Goal: Task Accomplishment & Management: Manage account settings

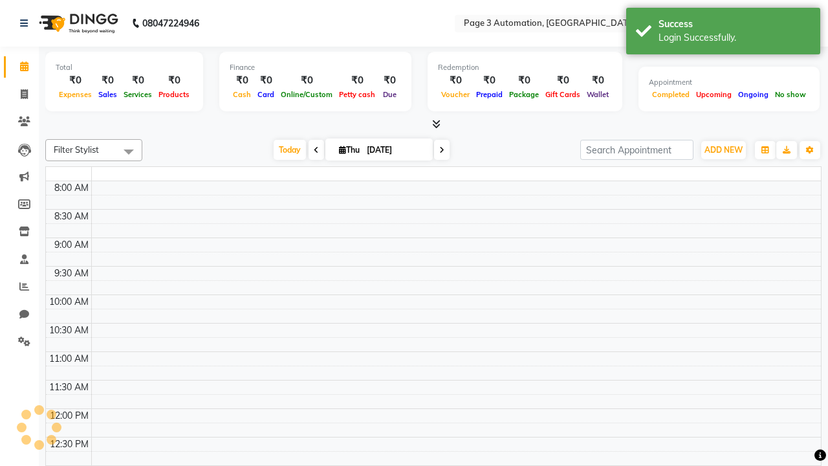
select select "en"
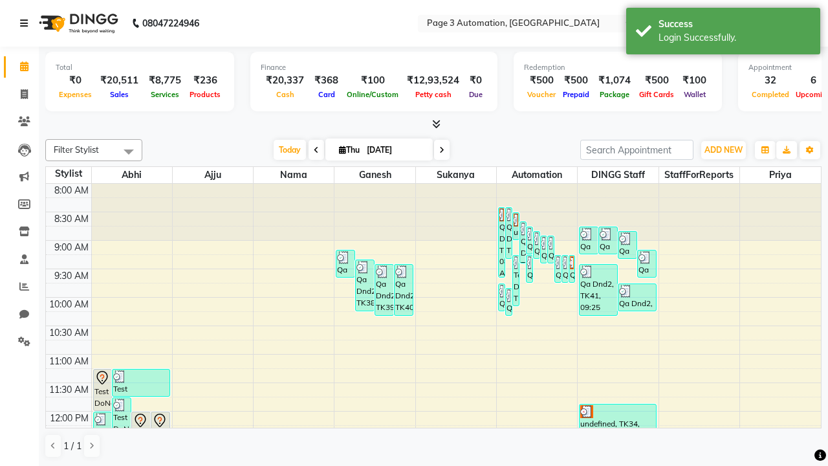
click at [27, 23] on icon at bounding box center [24, 23] width 8 height 9
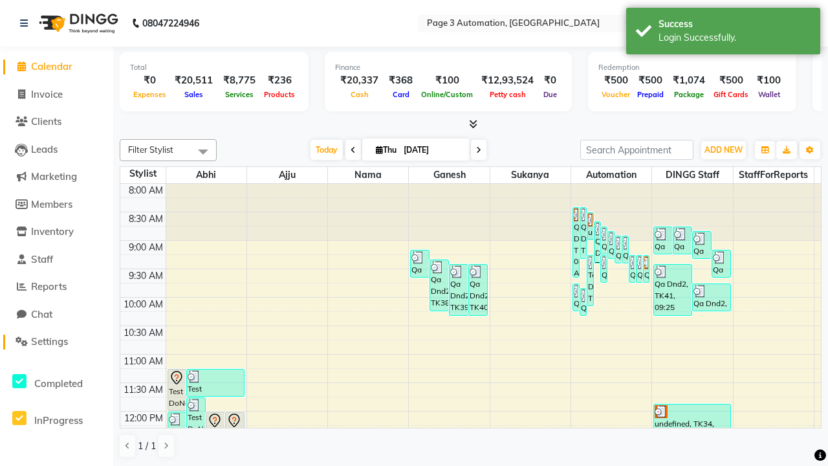
click at [56, 342] on span "Settings" at bounding box center [49, 341] width 37 height 12
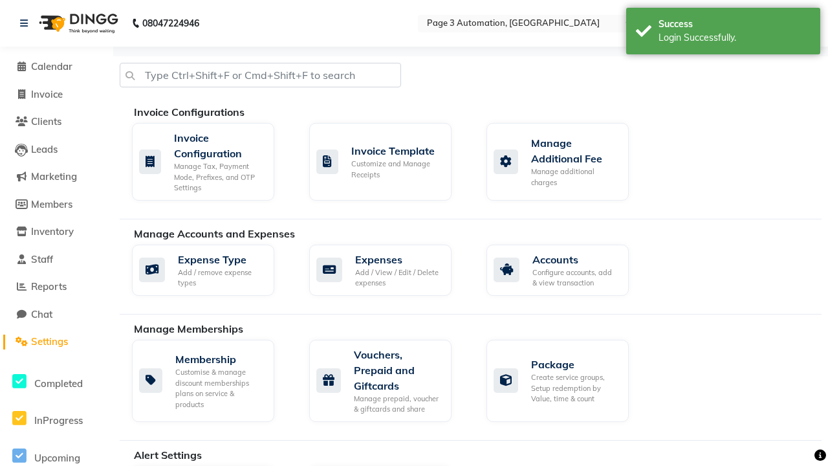
select select "2: 15"
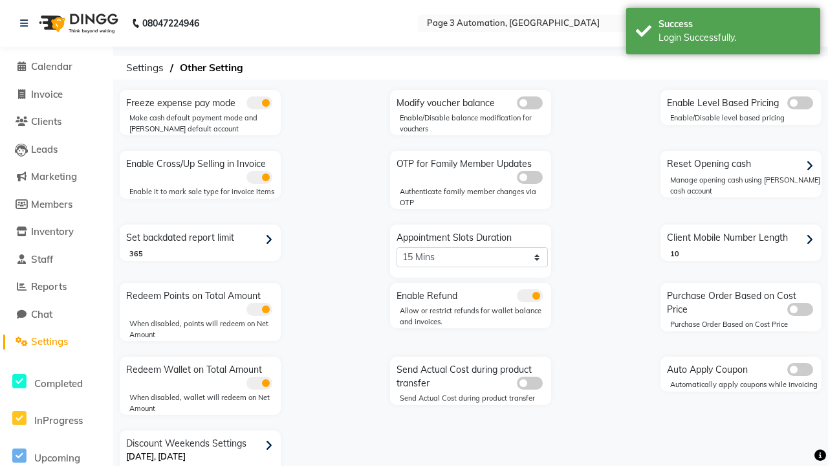
scroll to position [27, 0]
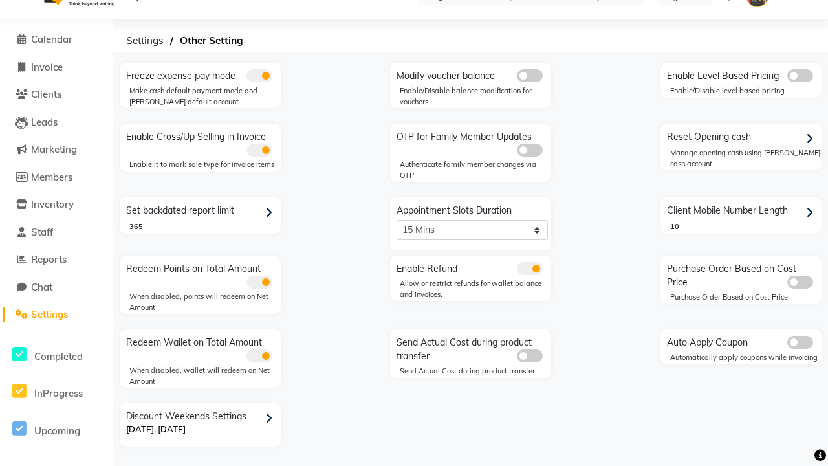
click at [271, 418] on icon at bounding box center [268, 419] width 7 height 12
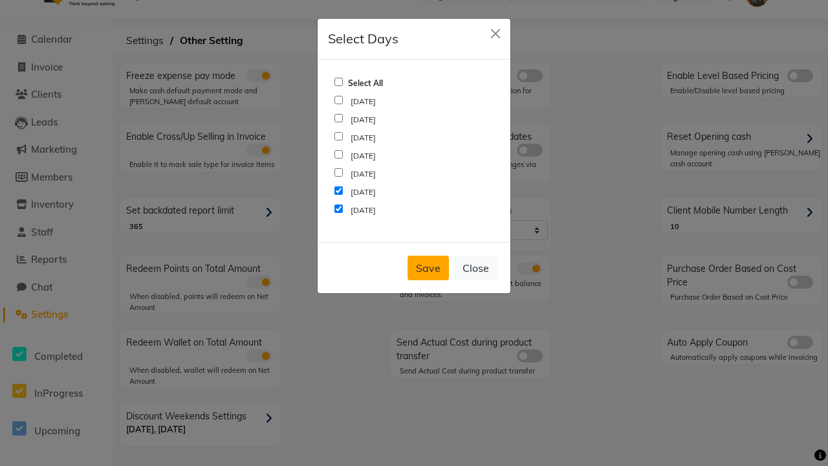
click at [428, 268] on button "Save" at bounding box center [428, 268] width 41 height 25
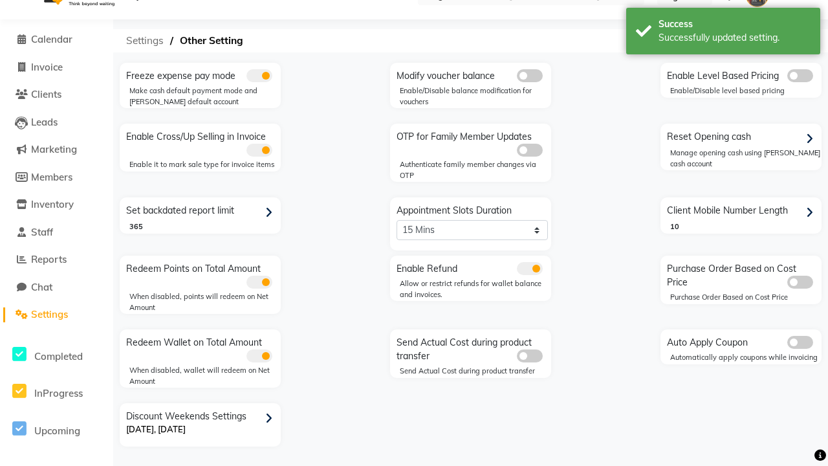
click at [145, 41] on span "Settings" at bounding box center [145, 40] width 50 height 23
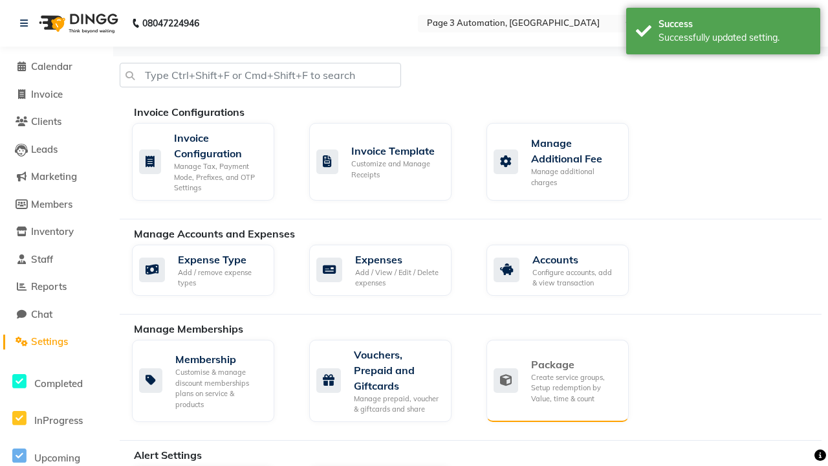
click at [574, 364] on div "Package" at bounding box center [574, 364] width 87 height 16
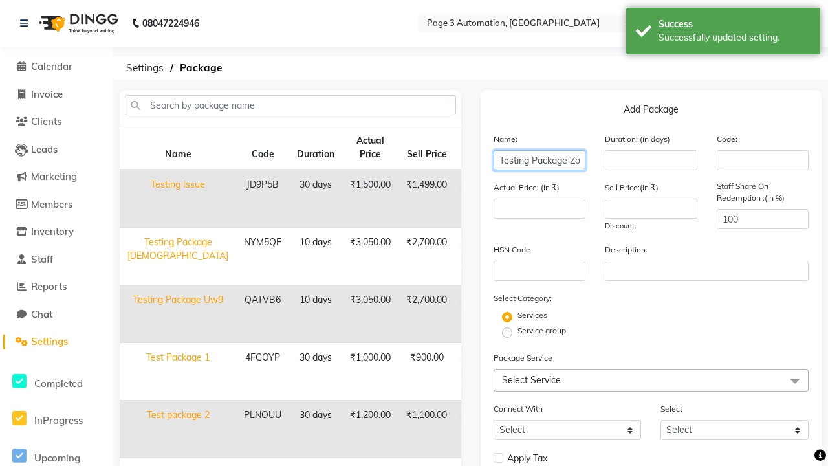
type input "Testing Package ZoPKK"
type input "10"
type input "3050"
type input "2700"
click at [541, 331] on label "Service group" at bounding box center [541, 331] width 49 height 12
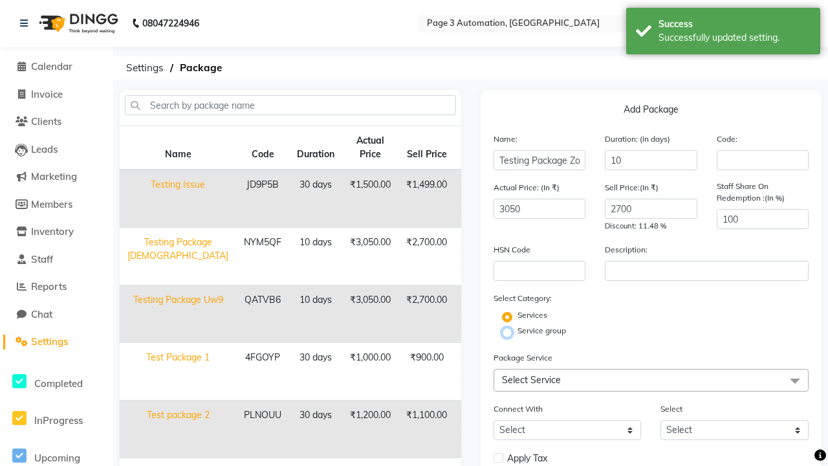
click at [516, 331] on input "Service group" at bounding box center [511, 331] width 8 height 8
radio input "true"
radio input "false"
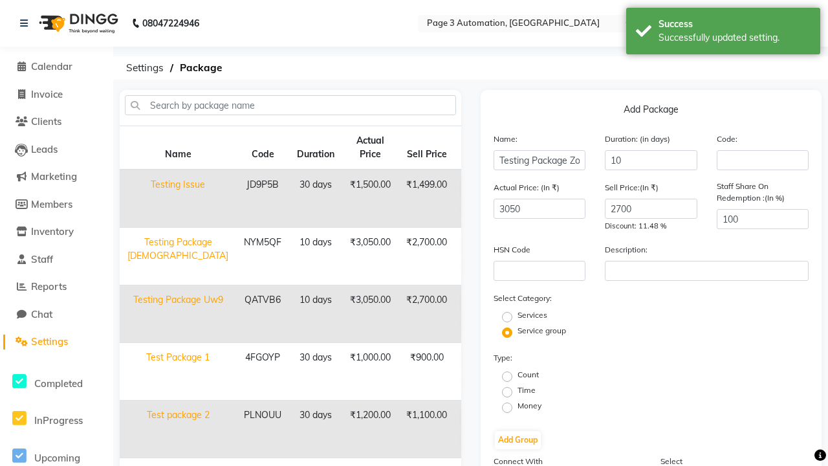
click at [529, 406] on label "Money" at bounding box center [529, 406] width 24 height 12
click at [516, 406] on input "Money" at bounding box center [511, 406] width 8 height 8
radio input "true"
click at [517, 440] on button "Add Group" at bounding box center [518, 440] width 46 height 18
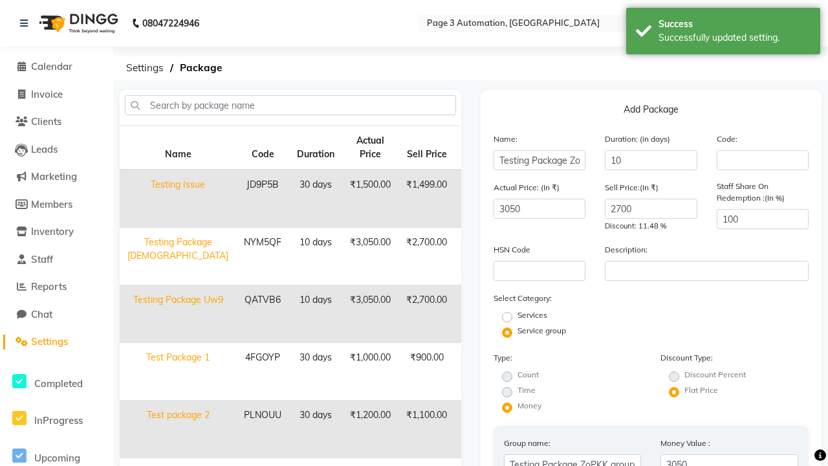
type input "050"
radio input "true"
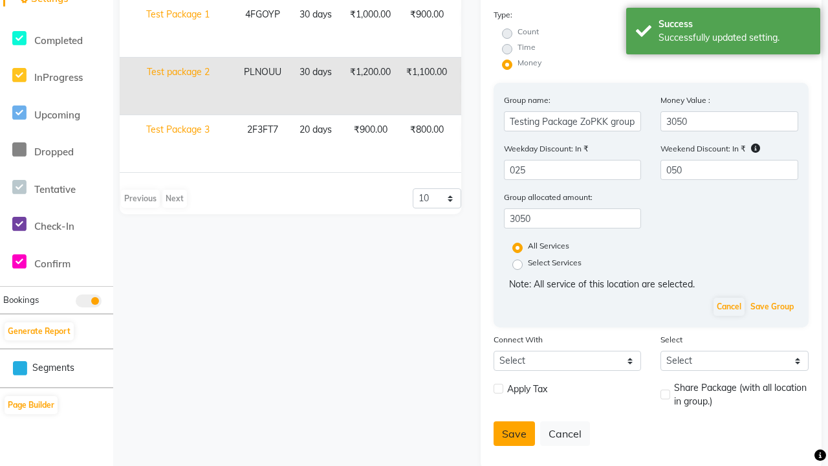
click at [772, 307] on button "Save Group" at bounding box center [772, 307] width 50 height 18
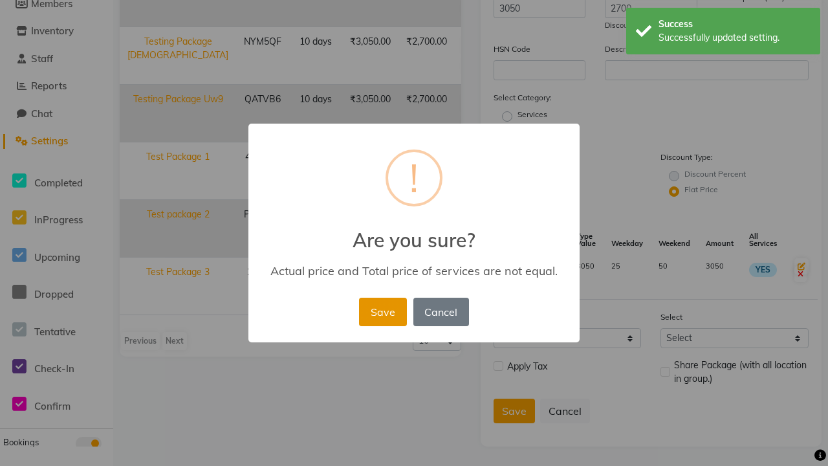
click at [382, 311] on button "Save" at bounding box center [382, 312] width 47 height 28
radio input "true"
radio input "false"
select select
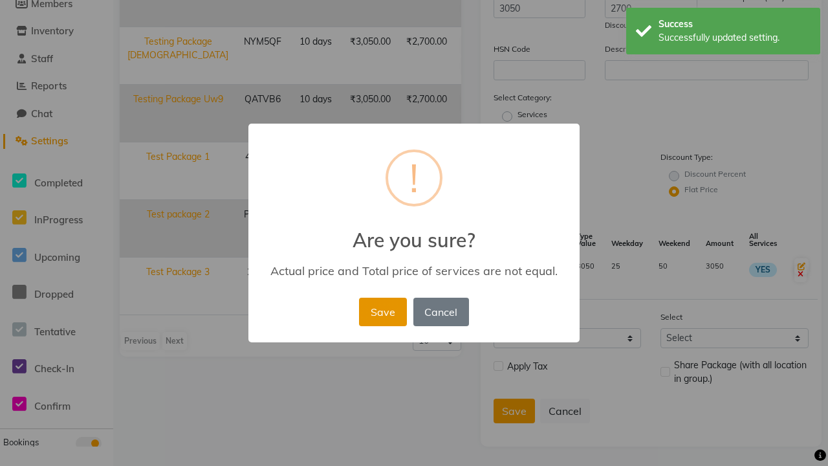
checkbox input "false"
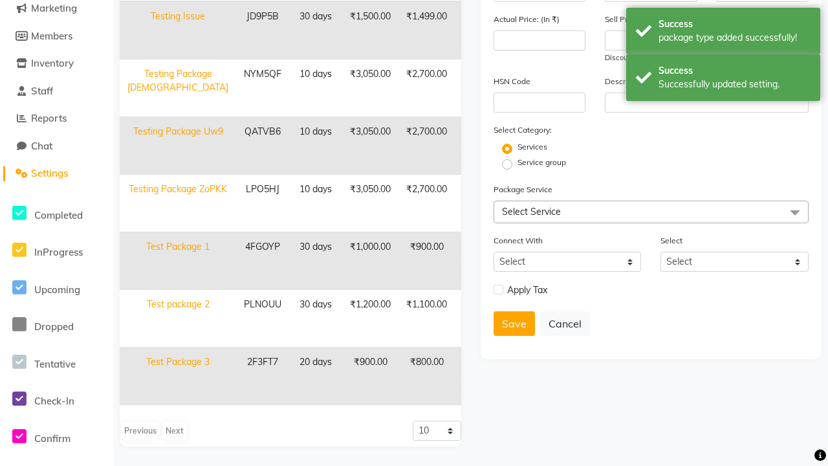
scroll to position [111, 0]
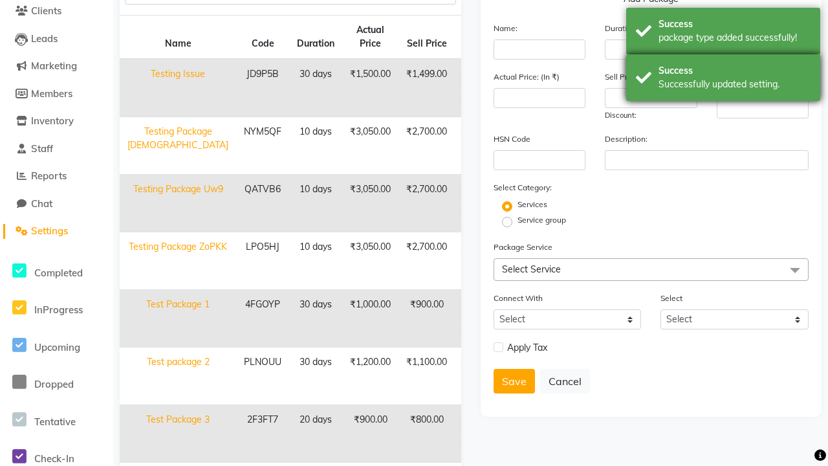
click at [723, 56] on div "Success Successfully updated setting." at bounding box center [723, 77] width 194 height 47
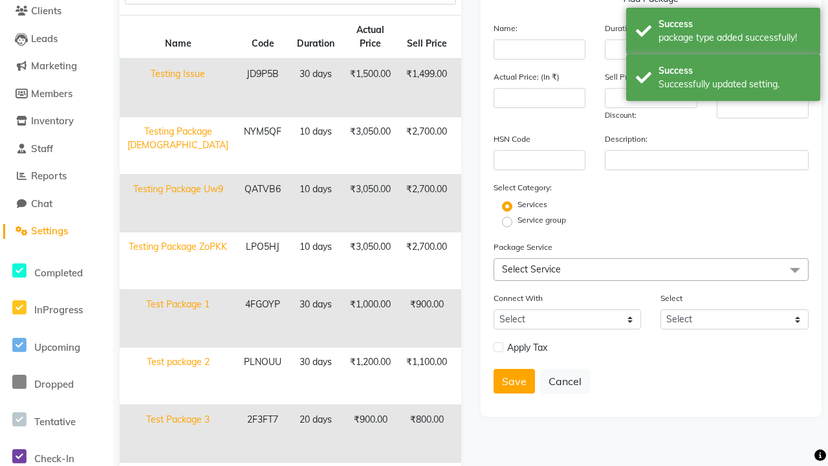
scroll to position [0, 0]
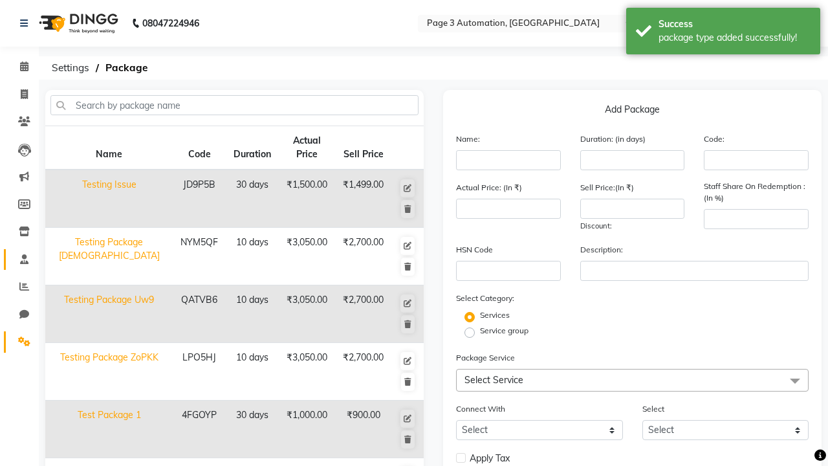
click at [19, 259] on span at bounding box center [24, 259] width 23 height 15
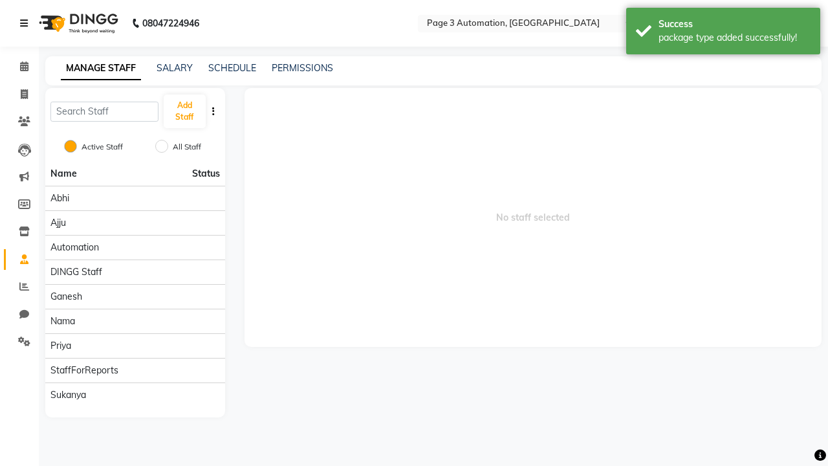
click at [27, 23] on icon at bounding box center [24, 23] width 8 height 9
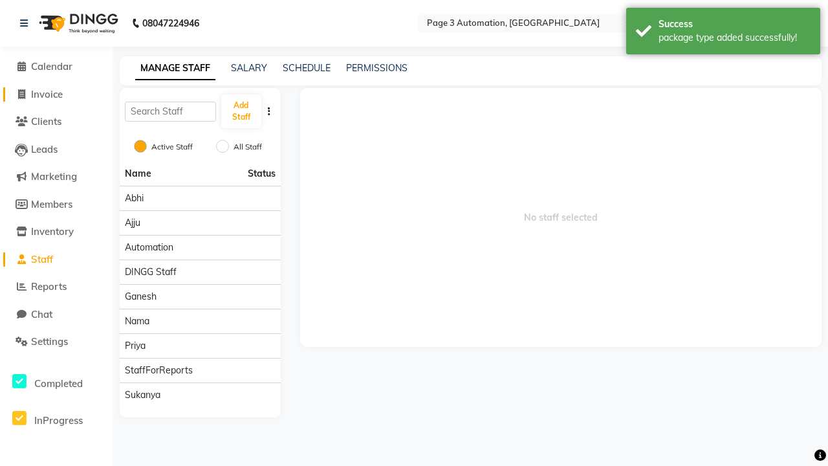
click at [56, 94] on span "Invoice" at bounding box center [47, 94] width 32 height 12
select select "2774"
select select "service"
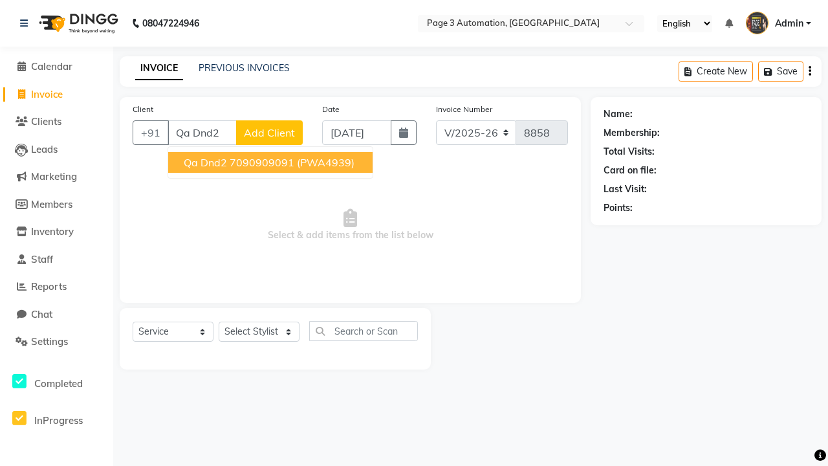
click at [272, 162] on ngb-highlight "7090909091" at bounding box center [262, 162] width 65 height 13
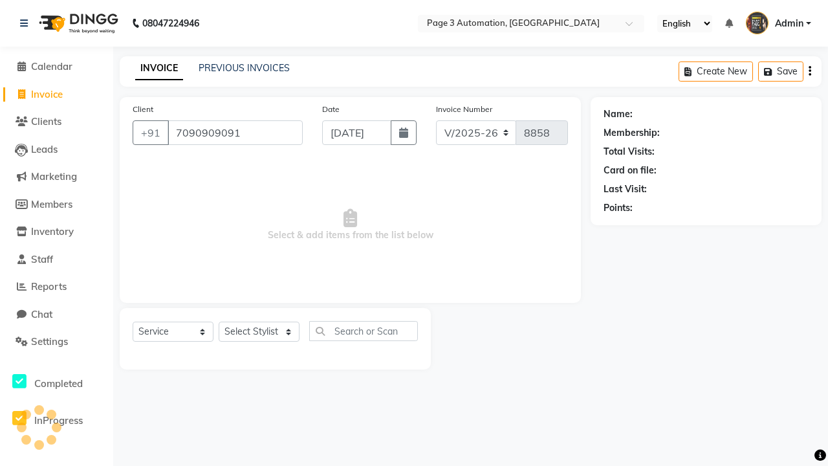
type input "7090909091"
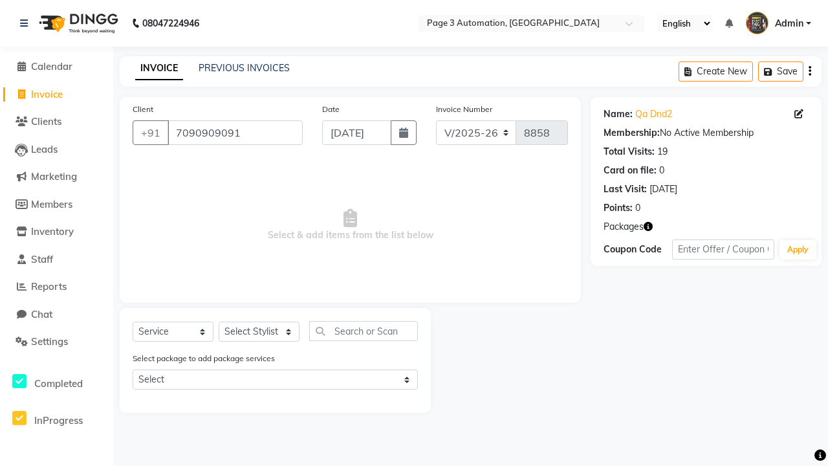
select select "package"
select select "71572"
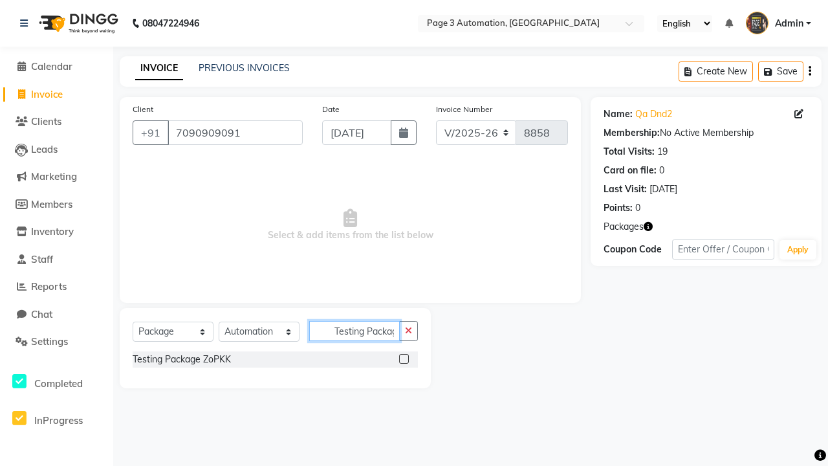
scroll to position [0, 21]
type input "Testing Package ZoPKK"
click at [404, 358] on label at bounding box center [404, 359] width 10 height 10
click at [404, 358] on input "checkbox" at bounding box center [403, 359] width 8 height 8
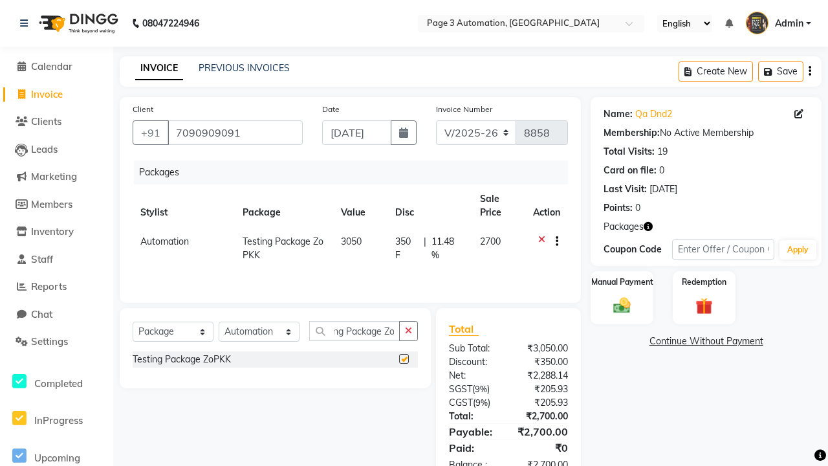
scroll to position [0, 0]
checkbox input "false"
click at [622, 282] on label "Manual Payment" at bounding box center [622, 282] width 65 height 12
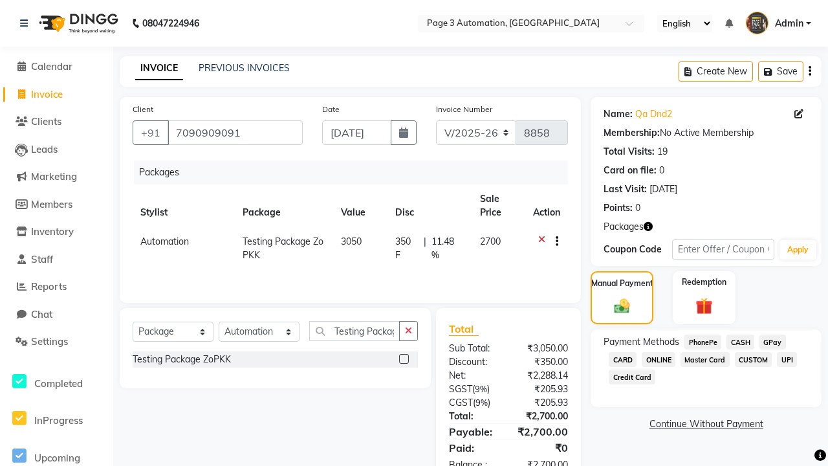
click at [740, 342] on span "CASH" at bounding box center [740, 341] width 28 height 15
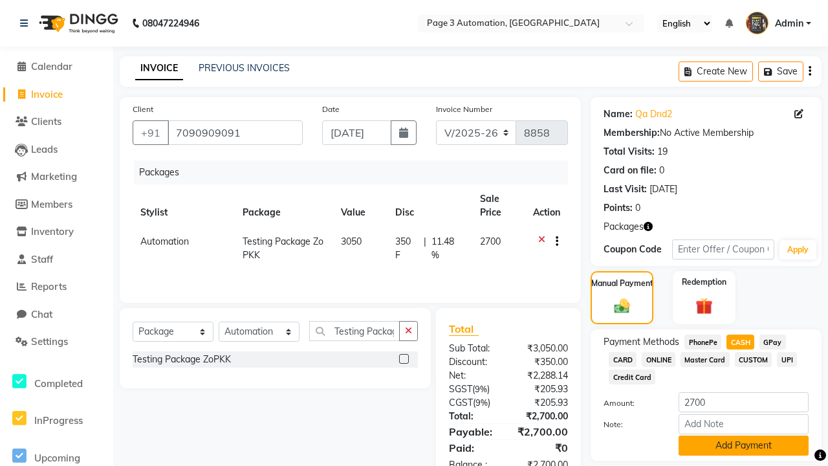
click at [743, 445] on button "Add Payment" at bounding box center [744, 445] width 130 height 20
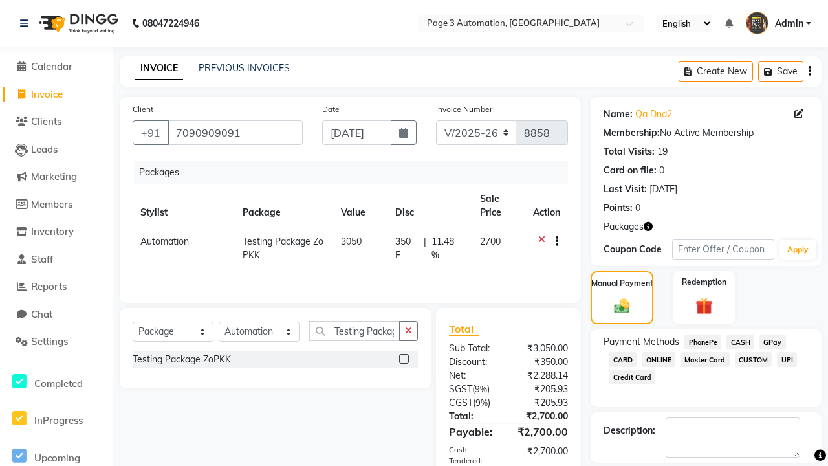
click at [668, 465] on label at bounding box center [668, 475] width 10 height 10
checkbox input "false"
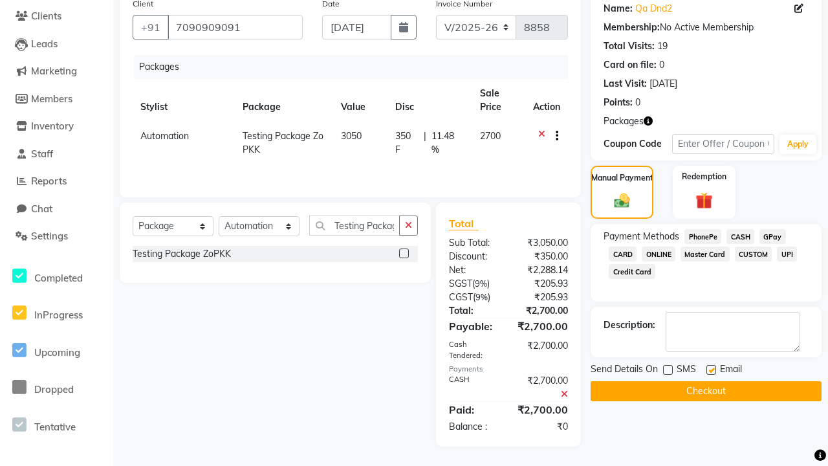
click at [711, 369] on label at bounding box center [711, 370] width 10 height 10
click at [711, 369] on input "checkbox" at bounding box center [710, 370] width 8 height 8
checkbox input "false"
click at [706, 391] on button "Checkout" at bounding box center [706, 391] width 231 height 20
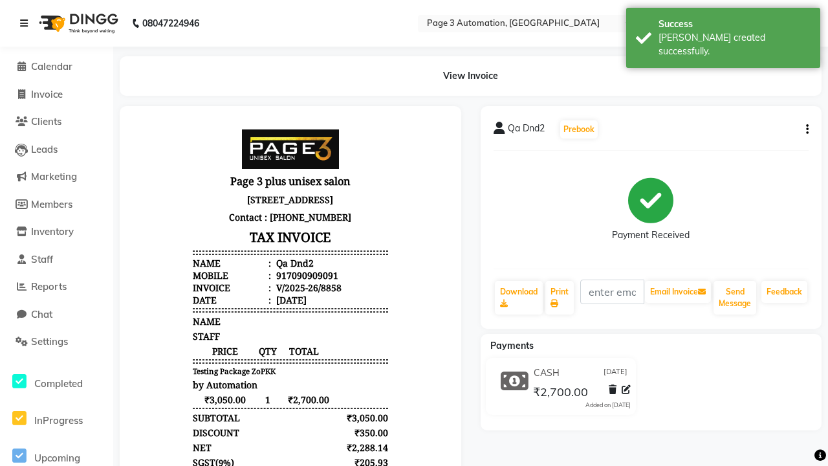
click at [723, 33] on div "[PERSON_NAME] created successfully." at bounding box center [734, 44] width 152 height 27
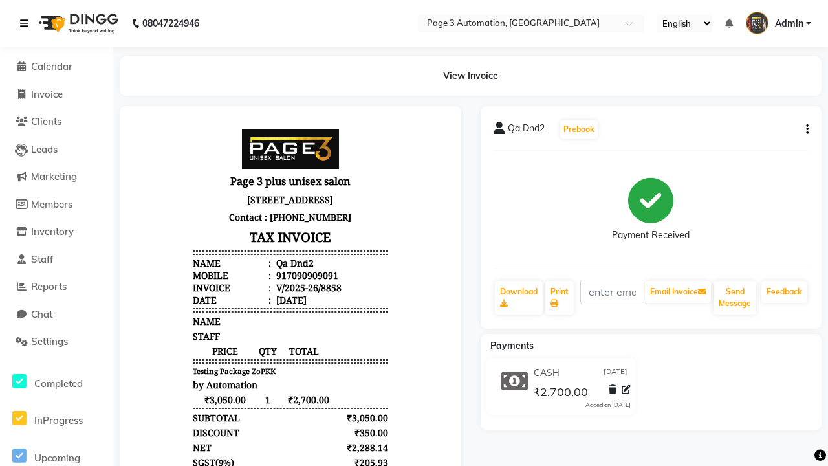
click at [27, 23] on icon at bounding box center [24, 23] width 8 height 9
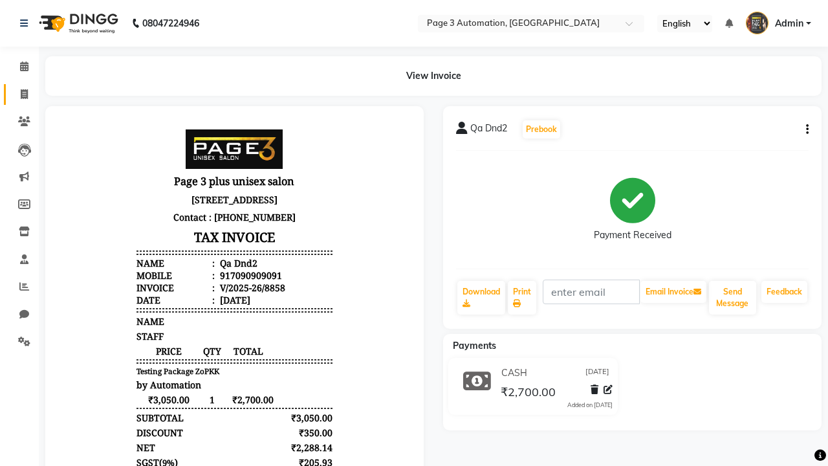
click at [19, 94] on span at bounding box center [24, 94] width 23 height 15
select select "2774"
select select "service"
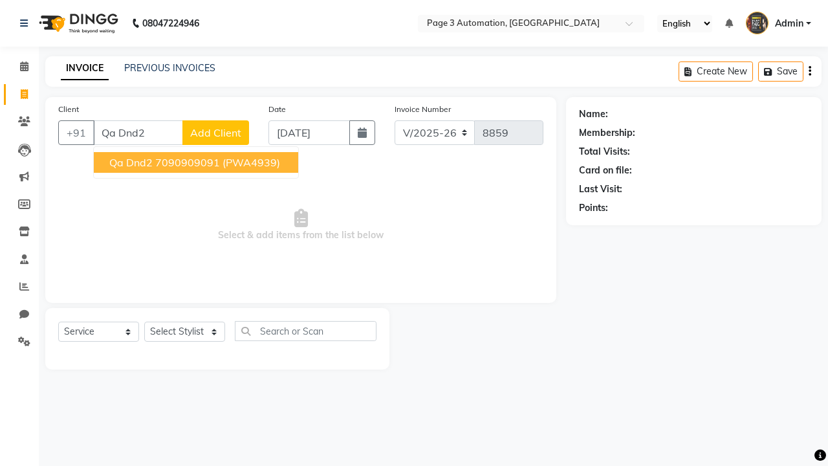
click at [197, 162] on ngb-highlight "7090909091" at bounding box center [187, 162] width 65 height 13
type input "7090909091"
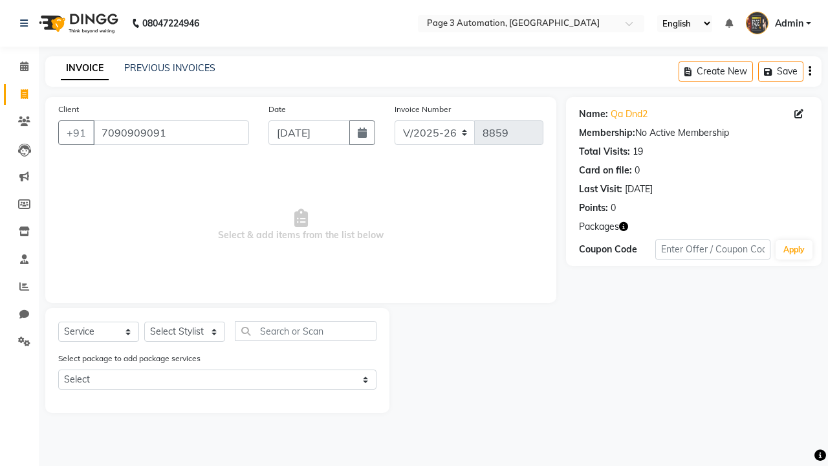
select select "71572"
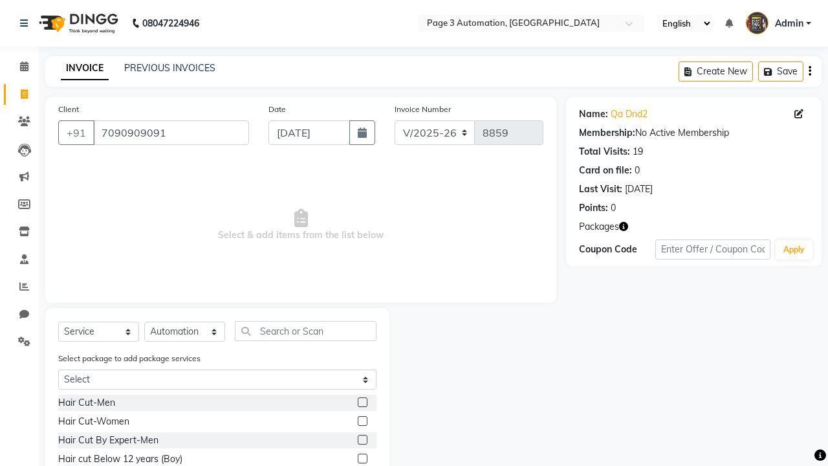
click at [362, 459] on label at bounding box center [363, 458] width 10 height 10
click at [362, 459] on input "checkbox" at bounding box center [362, 459] width 8 height 8
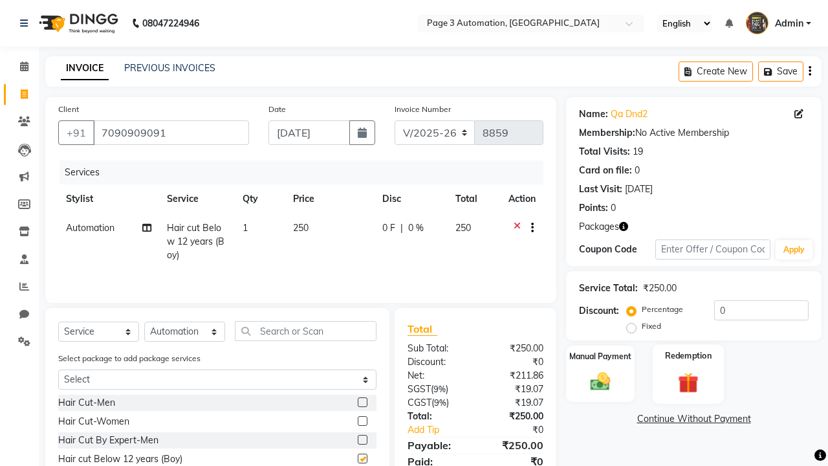
click at [688, 356] on label "Redemption" at bounding box center [688, 355] width 47 height 12
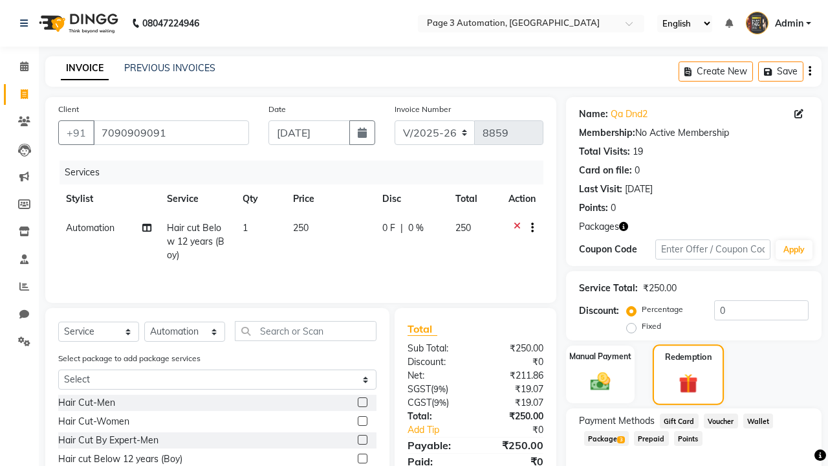
checkbox input "false"
click at [607, 437] on span "Package 3" at bounding box center [606, 438] width 45 height 15
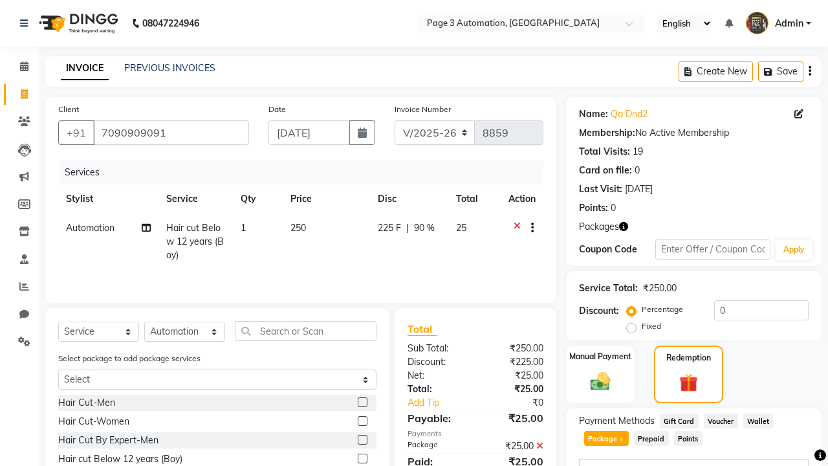
scroll to position [188, 0]
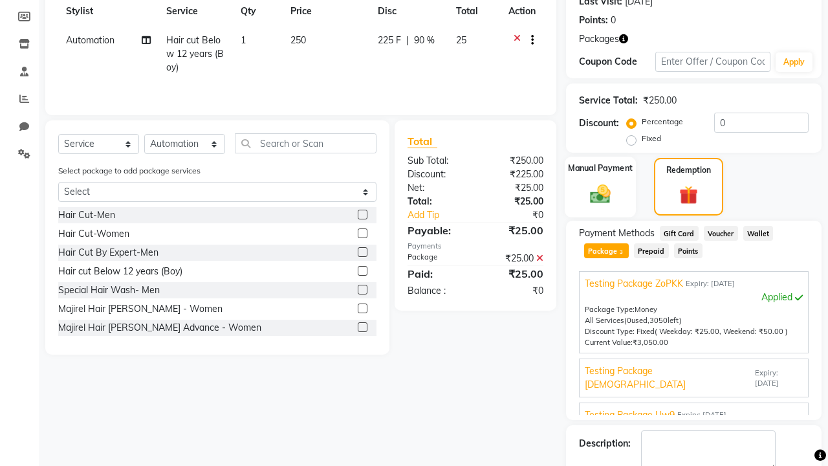
click at [600, 168] on label "Manual Payment" at bounding box center [600, 168] width 65 height 12
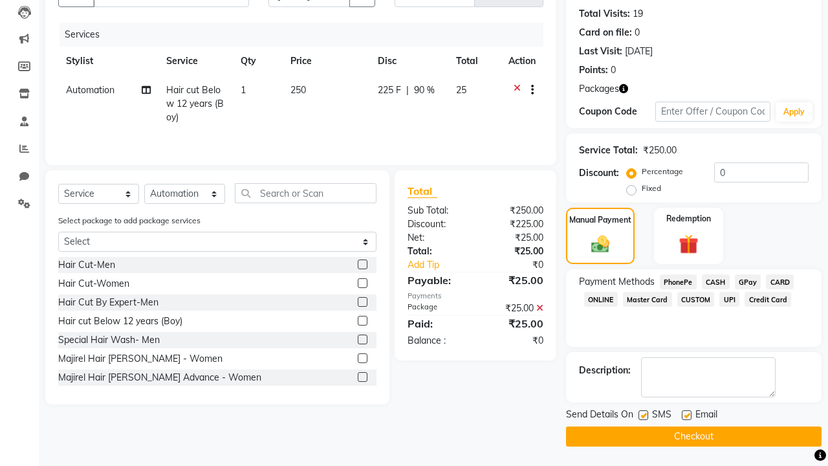
click at [715, 281] on span "CASH" at bounding box center [716, 281] width 28 height 15
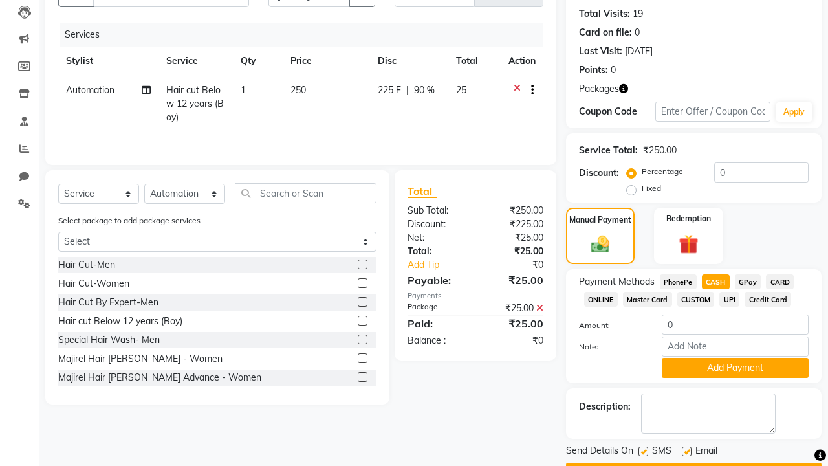
scroll to position [174, 0]
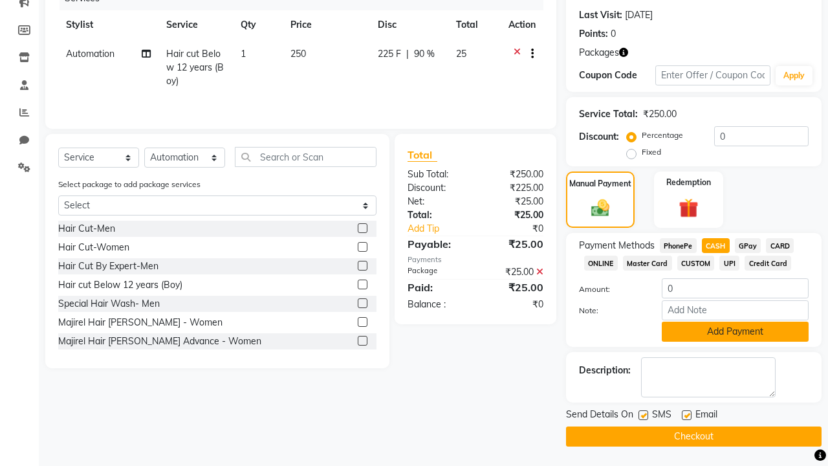
click at [735, 331] on button "Add Payment" at bounding box center [735, 331] width 147 height 20
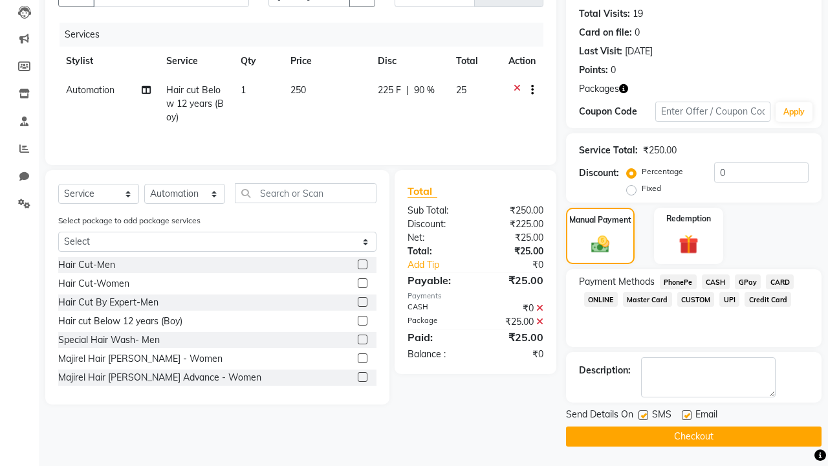
scroll to position [138, 0]
click at [643, 415] on label at bounding box center [643, 415] width 10 height 10
click at [643, 415] on input "checkbox" at bounding box center [642, 415] width 8 height 8
checkbox input "false"
click at [686, 415] on label at bounding box center [687, 415] width 10 height 10
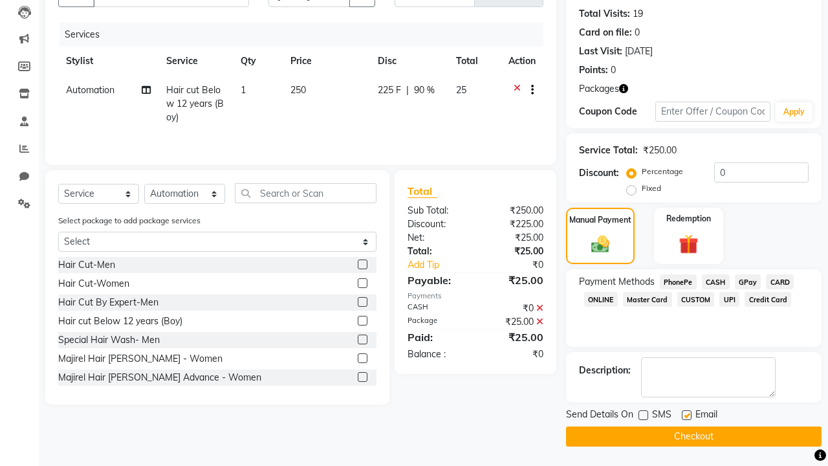
click at [686, 415] on input "checkbox" at bounding box center [686, 415] width 8 height 8
checkbox input "false"
click at [693, 436] on button "Checkout" at bounding box center [694, 436] width 256 height 20
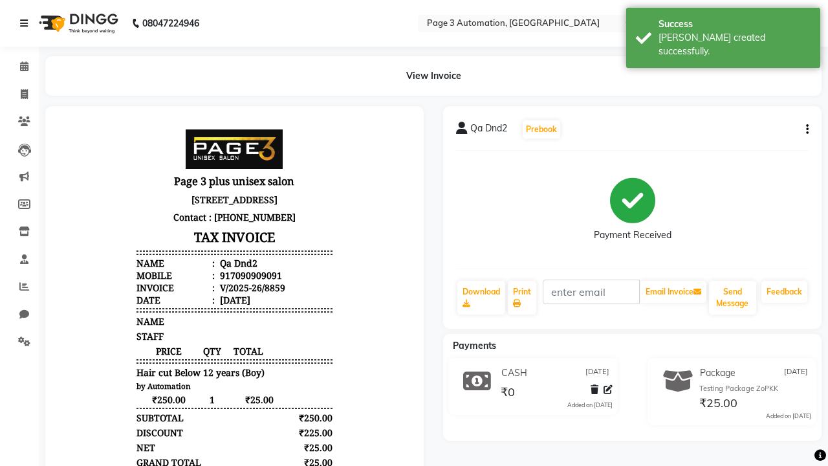
click at [723, 33] on div "[PERSON_NAME] created successfully." at bounding box center [734, 44] width 152 height 27
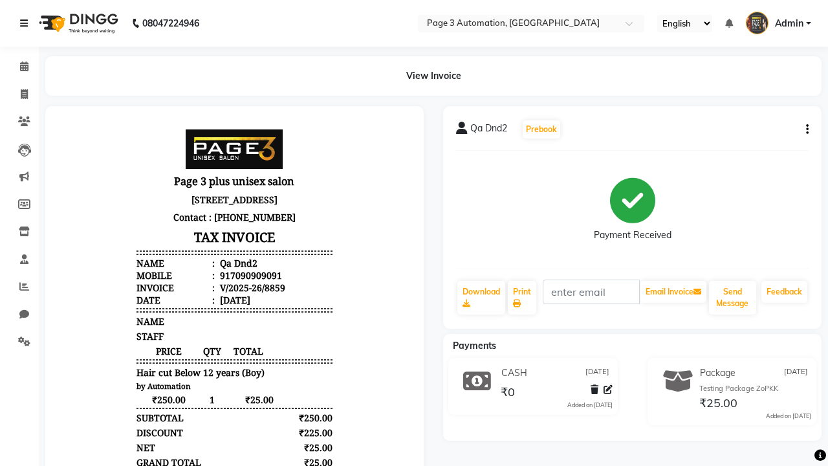
click at [27, 23] on icon at bounding box center [24, 23] width 8 height 9
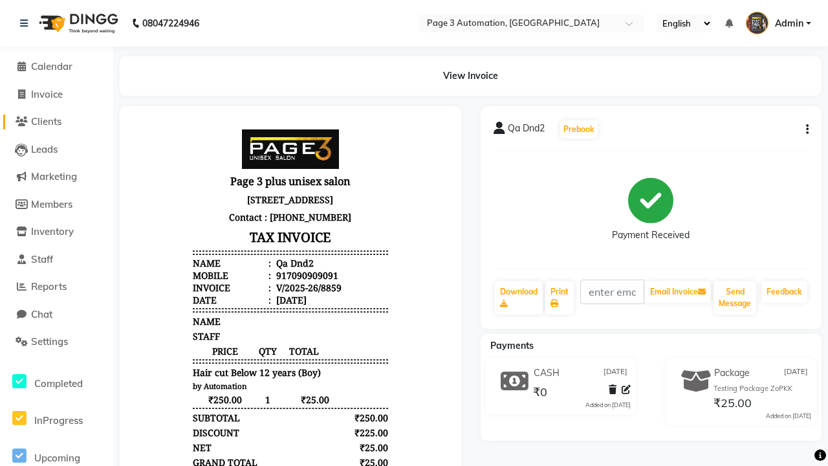
click at [56, 122] on span "Clients" at bounding box center [46, 121] width 30 height 12
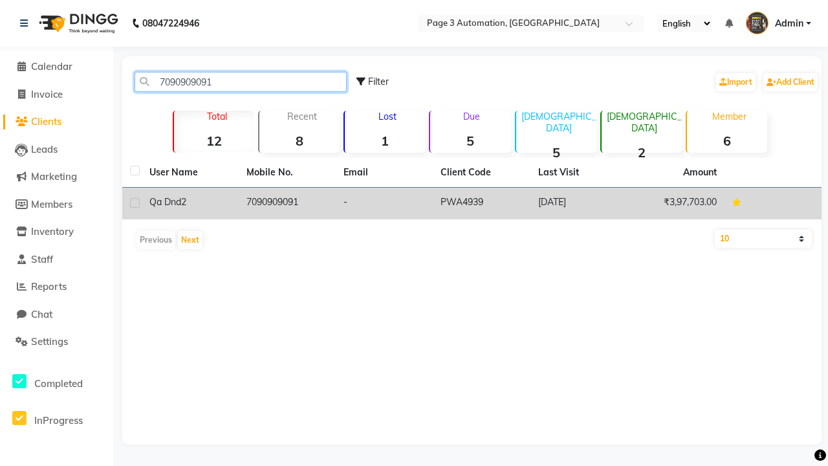
type input "7090909091"
click at [287, 203] on td "7090909091" at bounding box center [287, 204] width 97 height 32
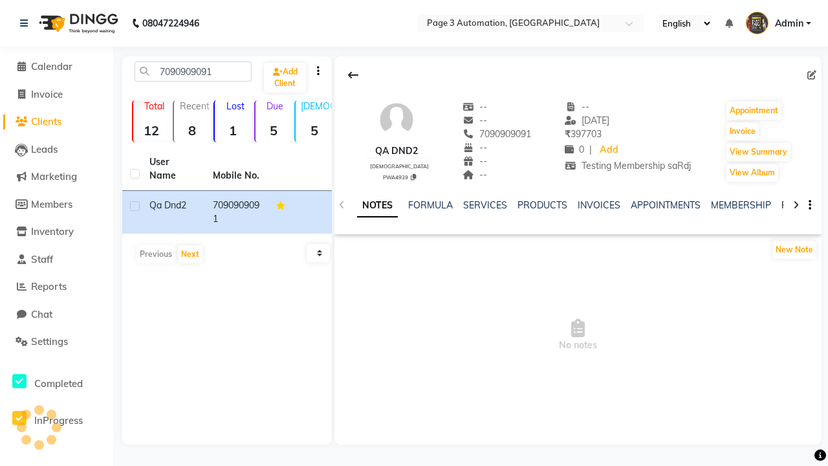
click at [781, 205] on link "PACKAGES" at bounding box center [805, 205] width 48 height 12
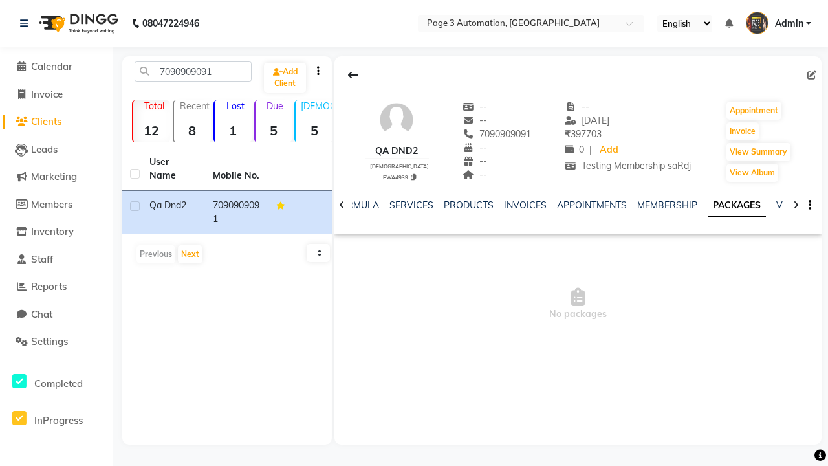
scroll to position [0, 46]
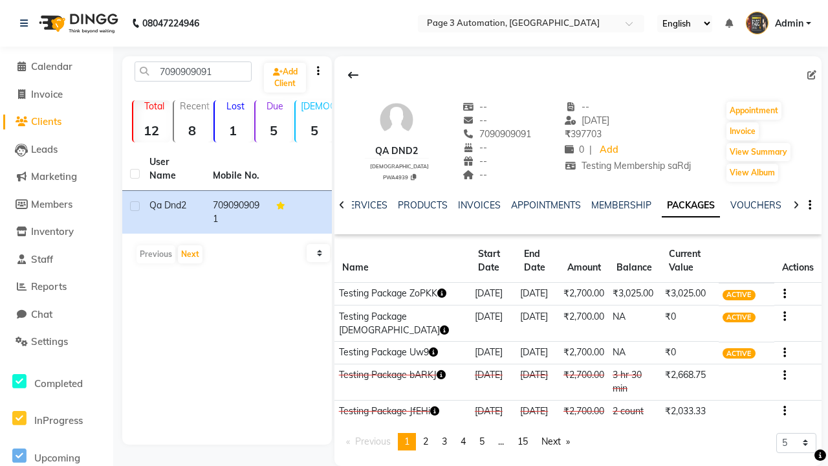
click at [782, 293] on button "button" at bounding box center [782, 294] width 8 height 14
click at [722, 301] on div "Edit" at bounding box center [722, 302] width 85 height 16
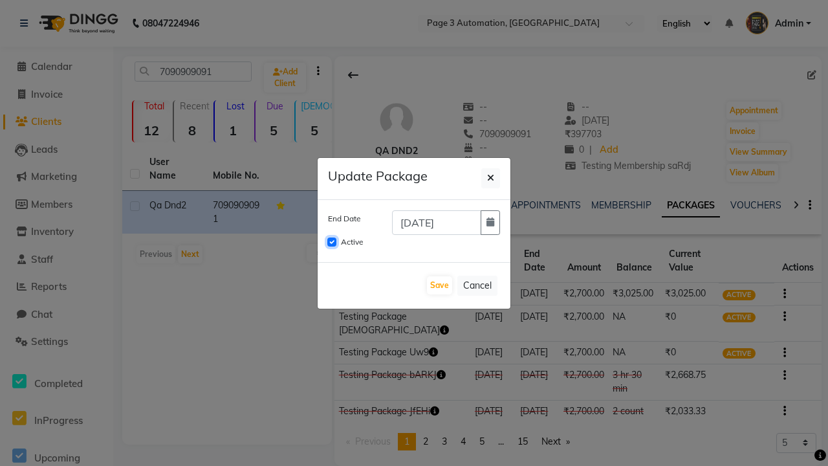
click at [332, 242] on input "Active" at bounding box center [331, 241] width 9 height 9
checkbox input "false"
click at [439, 285] on button "Save" at bounding box center [439, 285] width 25 height 18
checkbox input "false"
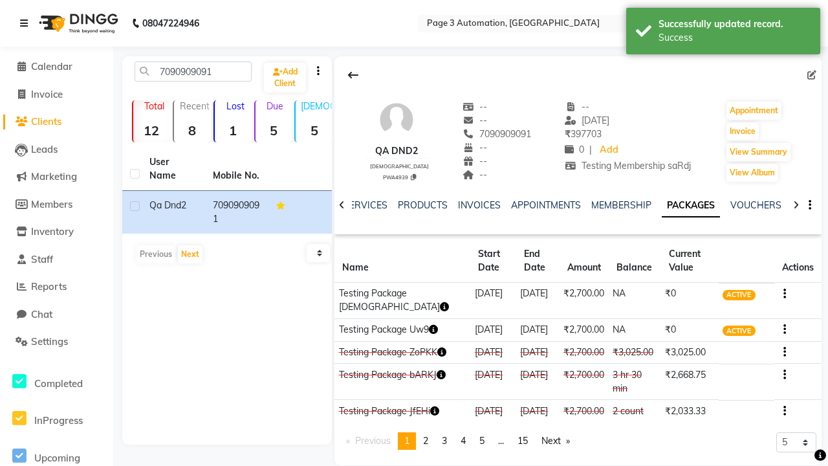
click at [723, 33] on div "Success" at bounding box center [734, 38] width 152 height 14
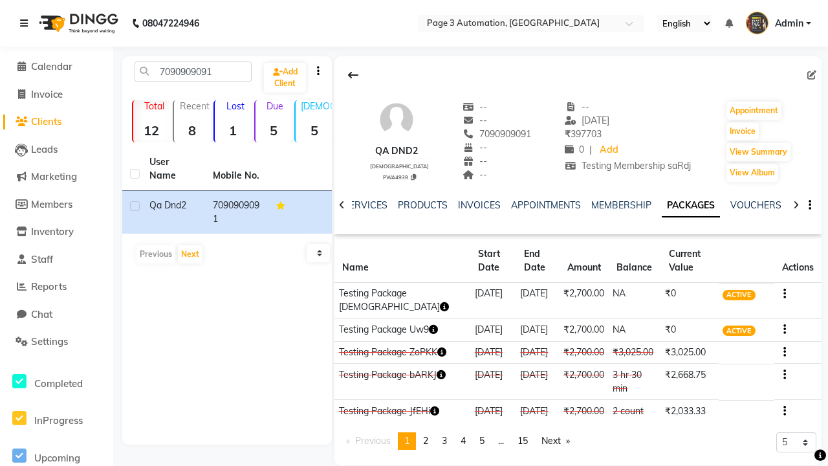
click at [27, 23] on icon at bounding box center [24, 23] width 8 height 9
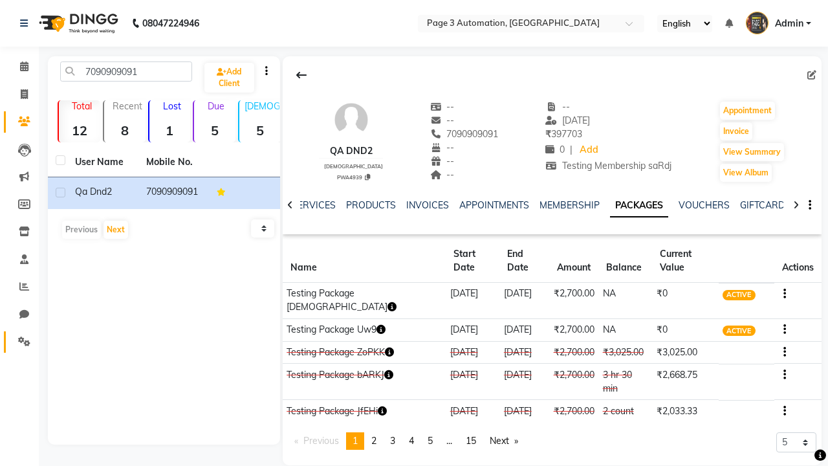
click at [19, 342] on icon at bounding box center [24, 341] width 12 height 10
